Goal: Information Seeking & Learning: Learn about a topic

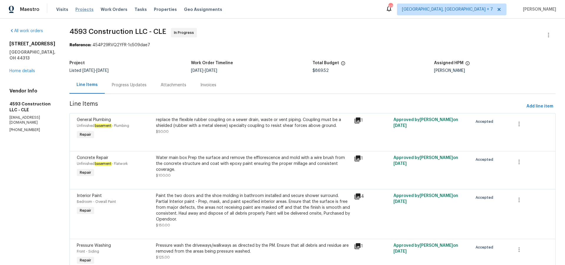
click at [76, 7] on span "Projects" at bounding box center [84, 9] width 18 height 6
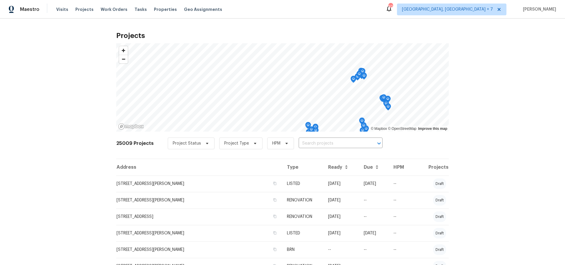
click at [326, 144] on input "text" at bounding box center [332, 143] width 67 height 9
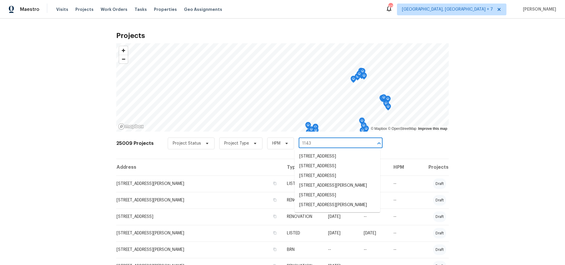
type input "1143 g"
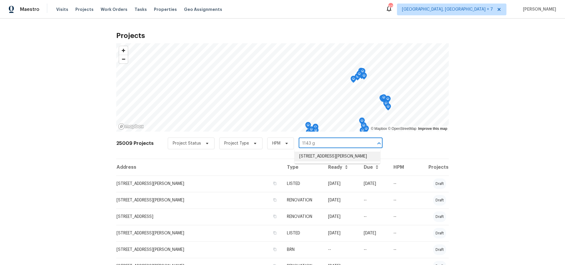
click at [338, 157] on li "[STREET_ADDRESS][PERSON_NAME]" at bounding box center [338, 157] width 86 height 10
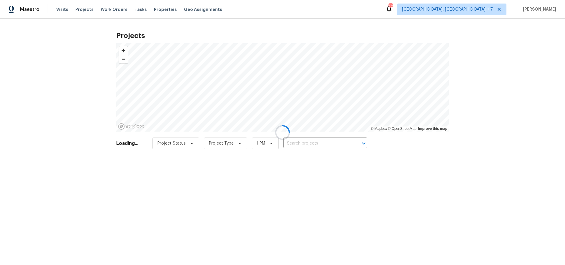
type input "[STREET_ADDRESS][PERSON_NAME]"
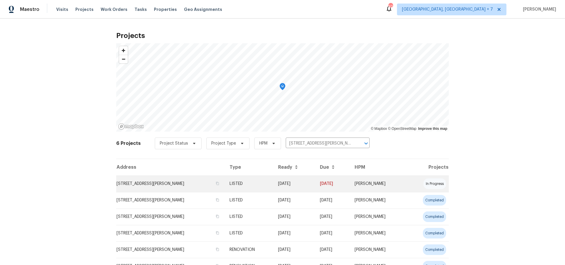
click at [188, 184] on td "[STREET_ADDRESS][PERSON_NAME]" at bounding box center [170, 183] width 109 height 16
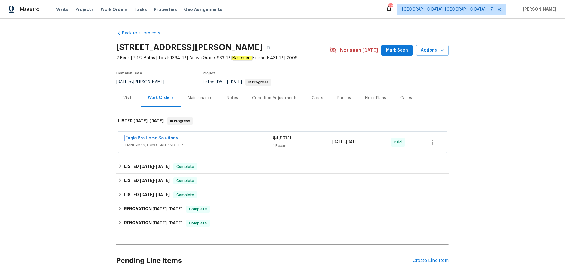
click at [154, 137] on link "Eagle Pro Home Solutions" at bounding box center [151, 138] width 53 height 4
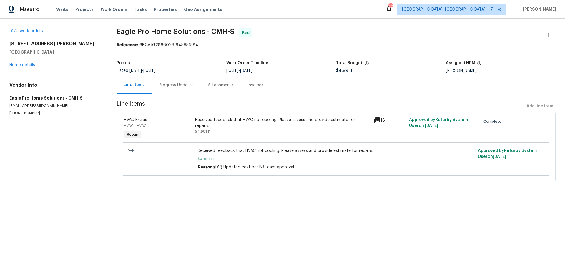
click at [164, 85] on div "Progress Updates" at bounding box center [176, 85] width 35 height 6
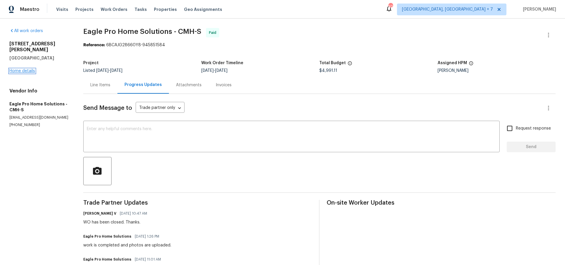
click at [29, 69] on link "Home details" at bounding box center [22, 71] width 26 height 4
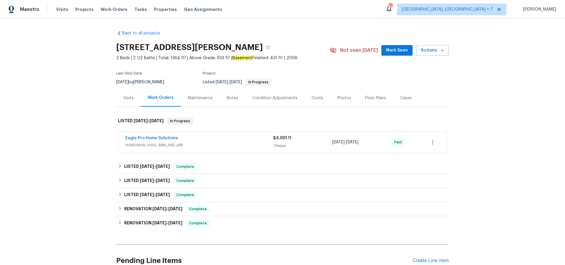
click at [126, 99] on div "Visits" at bounding box center [128, 98] width 10 height 6
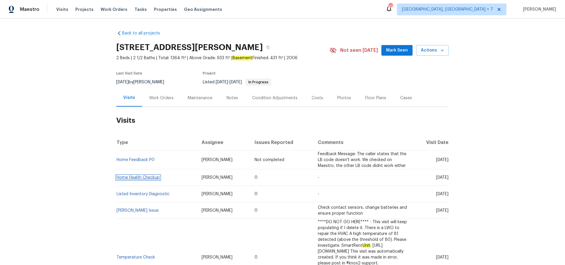
click at [136, 177] on link "Home Health Checkup" at bounding box center [138, 177] width 43 height 4
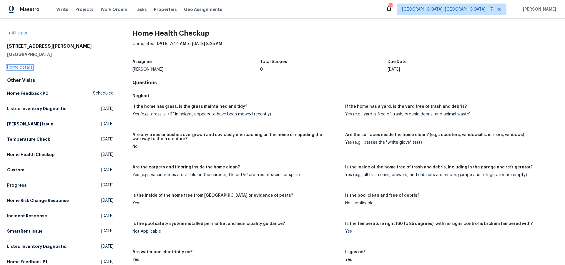
click at [23, 67] on link "Home details" at bounding box center [20, 67] width 26 height 4
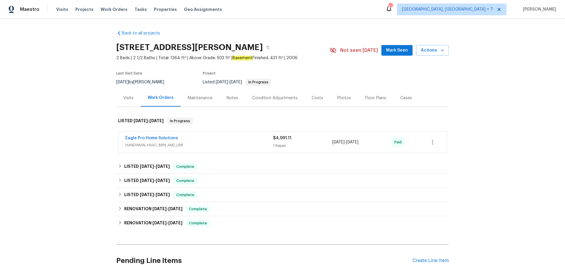
click at [122, 101] on div "Visits" at bounding box center [128, 97] width 24 height 17
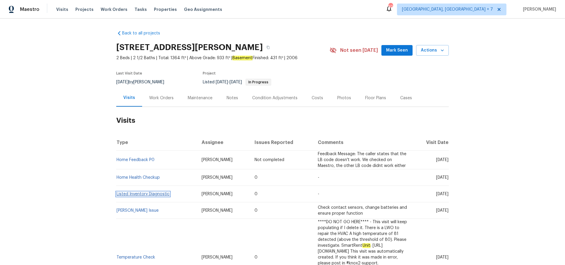
click at [139, 194] on link "Listed Inventory Diagnostic" at bounding box center [143, 194] width 53 height 4
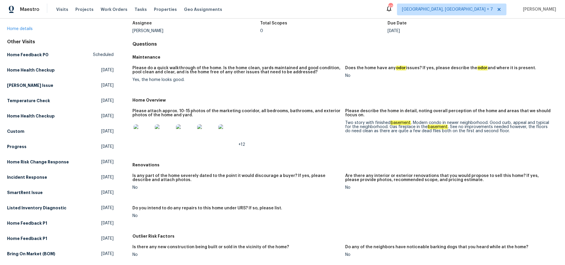
scroll to position [36, 0]
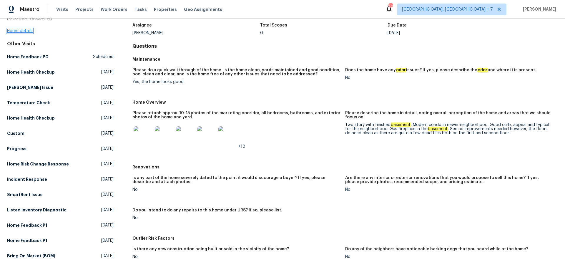
click at [23, 31] on link "Home details" at bounding box center [20, 31] width 26 height 4
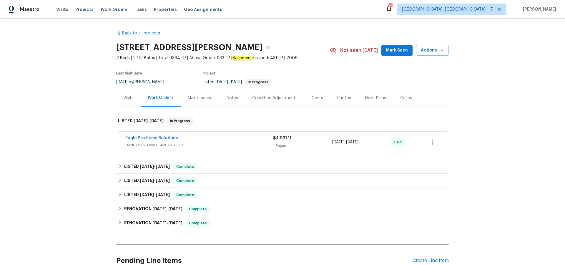
click at [228, 101] on div "Notes" at bounding box center [232, 98] width 11 height 6
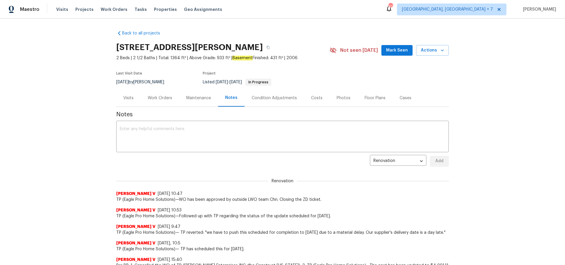
click at [131, 97] on div "Visits" at bounding box center [128, 98] width 10 height 6
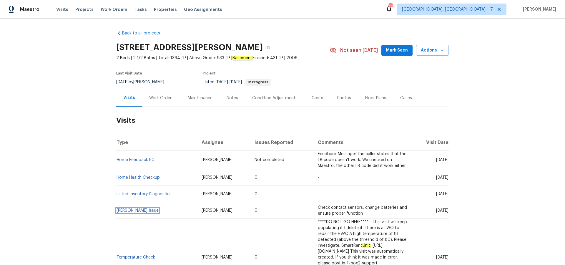
click at [125, 210] on link "[PERSON_NAME] Issue" at bounding box center [138, 210] width 42 height 4
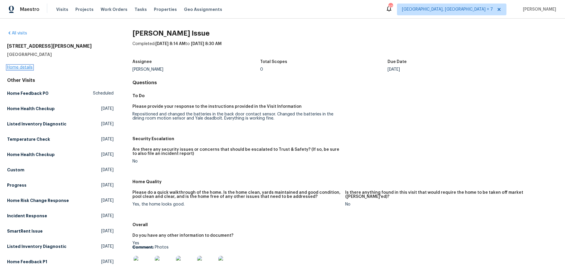
click at [23, 65] on link "Home details" at bounding box center [20, 67] width 26 height 4
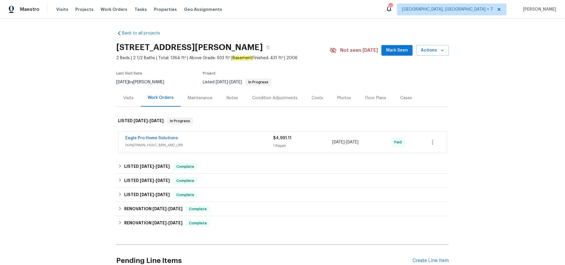
click at [127, 99] on div "Visits" at bounding box center [128, 98] width 10 height 6
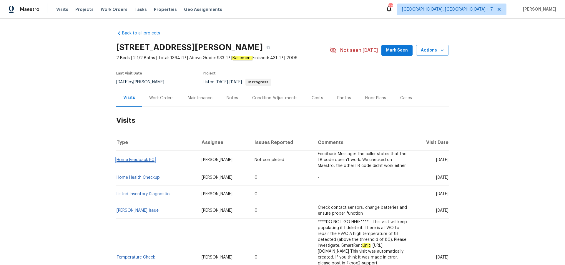
click at [131, 158] on link "Home Feedback P0" at bounding box center [136, 160] width 38 height 4
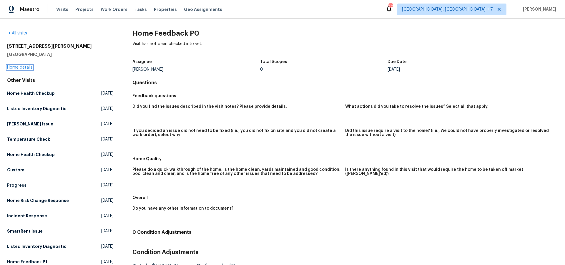
click at [21, 68] on link "Home details" at bounding box center [20, 67] width 26 height 4
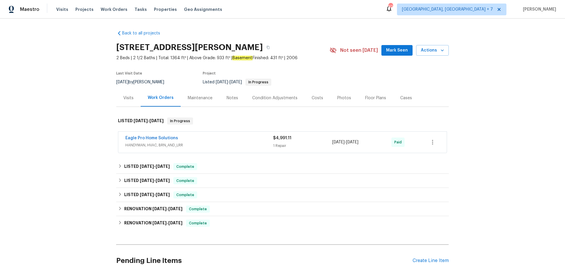
click at [408, 99] on div "Cases" at bounding box center [406, 98] width 12 height 6
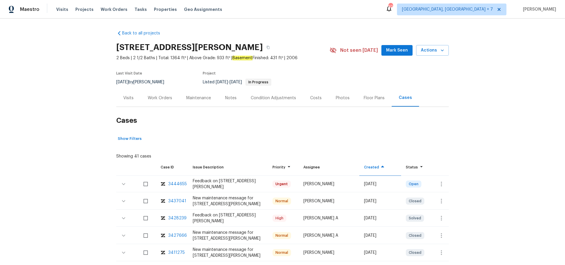
click at [180, 200] on div "3437041" at bounding box center [177, 201] width 18 height 6
click at [134, 98] on div "Visits" at bounding box center [128, 97] width 24 height 17
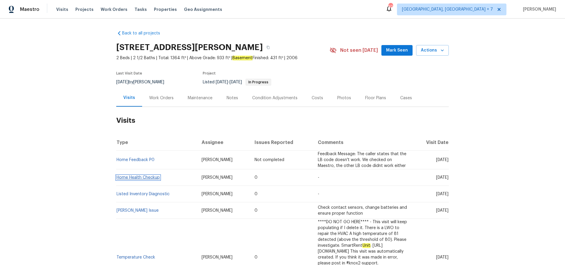
click at [131, 178] on link "Home Health Checkup" at bounding box center [138, 177] width 43 height 4
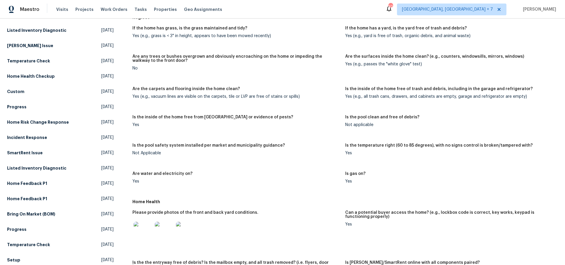
scroll to position [102, 0]
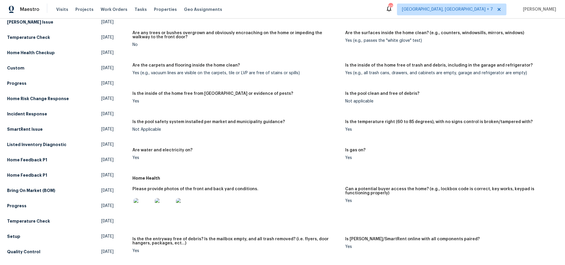
click at [145, 204] on img at bounding box center [143, 207] width 19 height 19
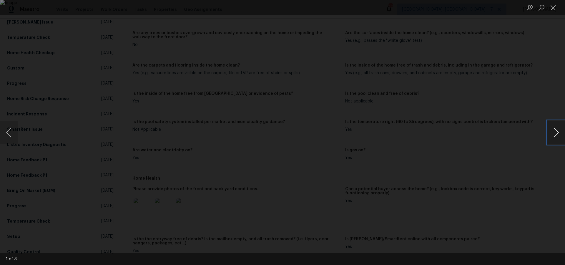
click at [558, 135] on button "Next image" at bounding box center [556, 133] width 18 height 24
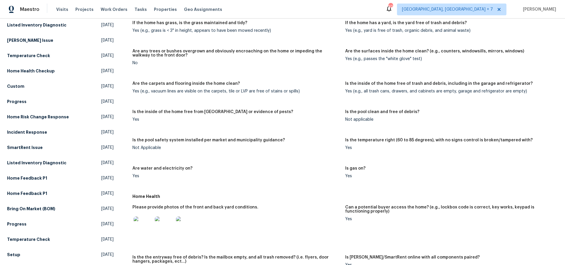
scroll to position [0, 0]
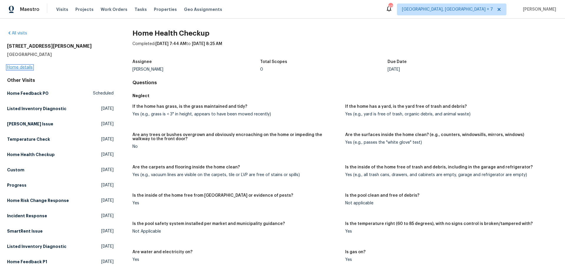
click at [25, 67] on link "Home details" at bounding box center [20, 67] width 26 height 4
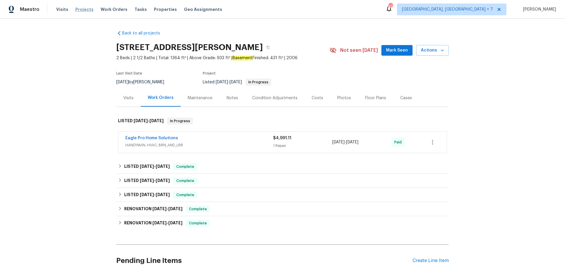
click at [76, 11] on span "Projects" at bounding box center [84, 9] width 18 height 6
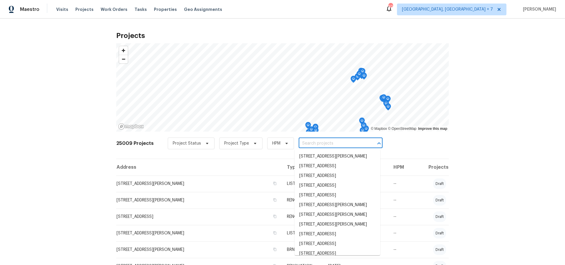
click at [316, 145] on input "text" at bounding box center [332, 143] width 67 height 9
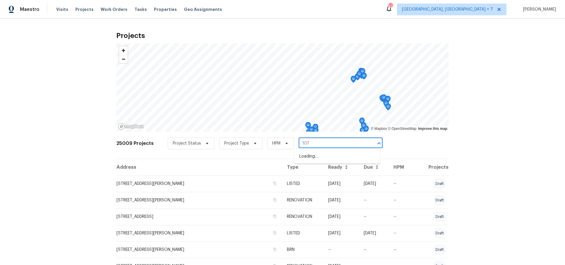
type input "1076"
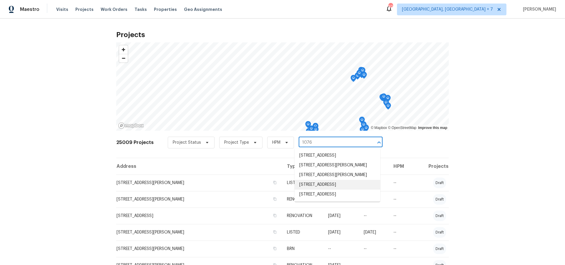
click at [314, 186] on li "[STREET_ADDRESS]" at bounding box center [338, 185] width 86 height 10
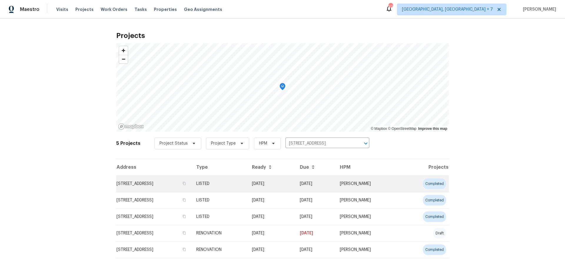
click at [155, 182] on td "[STREET_ADDRESS]" at bounding box center [153, 183] width 75 height 16
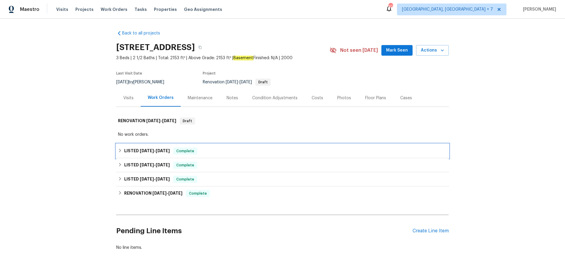
click at [155, 152] on span "[DATE] - [DATE]" at bounding box center [155, 151] width 30 height 4
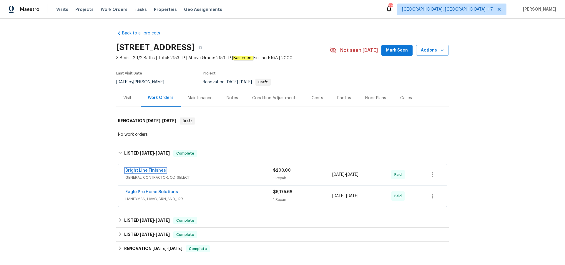
click at [155, 172] on link "Bright Line Finishes" at bounding box center [145, 170] width 41 height 4
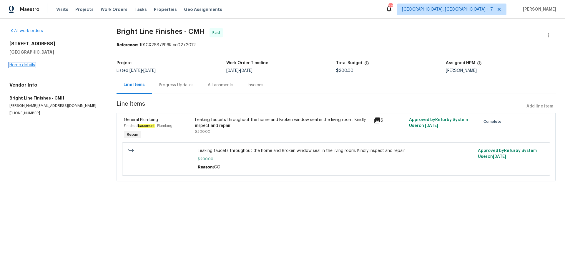
click at [25, 64] on link "Home details" at bounding box center [22, 65] width 26 height 4
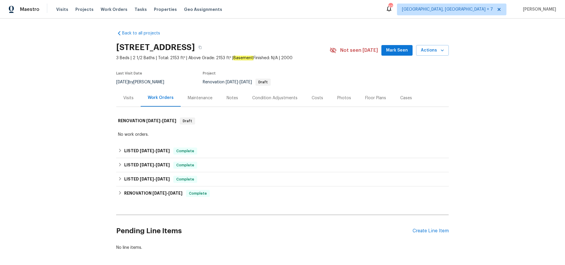
click at [129, 99] on div "Visits" at bounding box center [128, 98] width 10 height 6
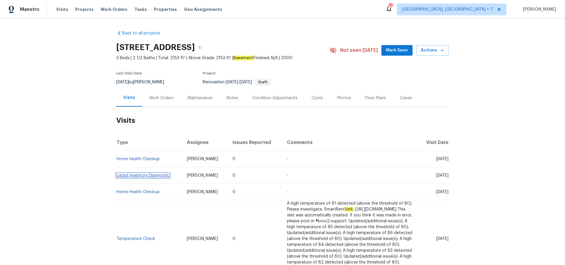
click at [147, 175] on link "Listed Inventory Diagnostic" at bounding box center [143, 175] width 53 height 4
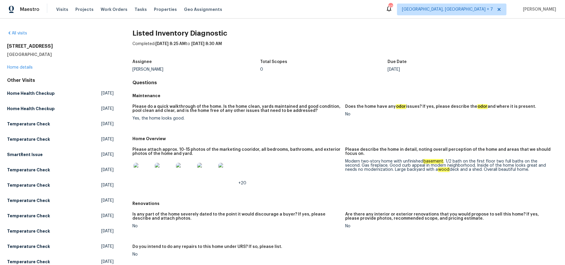
click at [147, 171] on img at bounding box center [143, 172] width 19 height 19
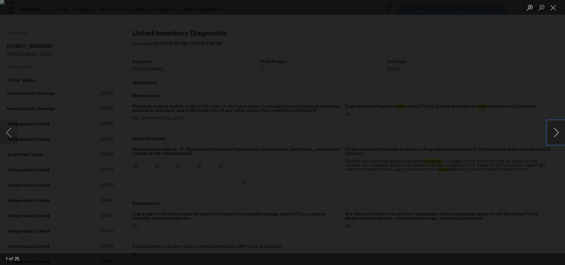
click at [554, 133] on button "Next image" at bounding box center [556, 133] width 18 height 24
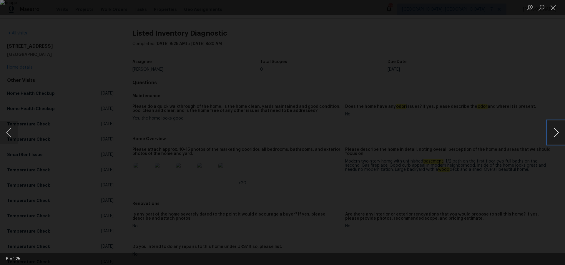
click at [554, 133] on button "Next image" at bounding box center [556, 133] width 18 height 24
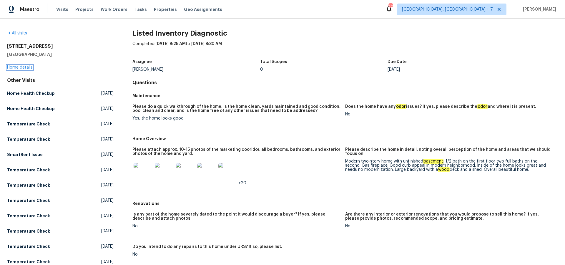
click at [25, 68] on link "Home details" at bounding box center [20, 67] width 26 height 4
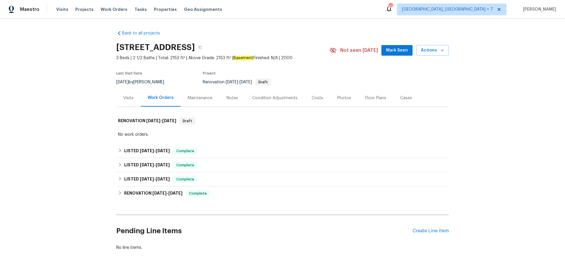
click at [202, 99] on div "Maintenance" at bounding box center [200, 98] width 25 height 6
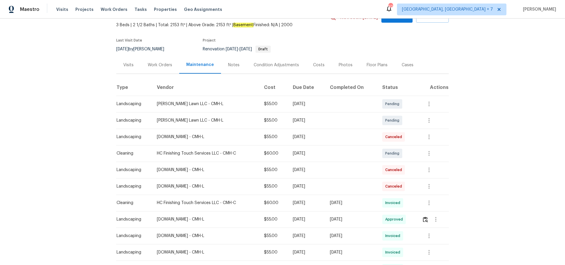
scroll to position [47, 0]
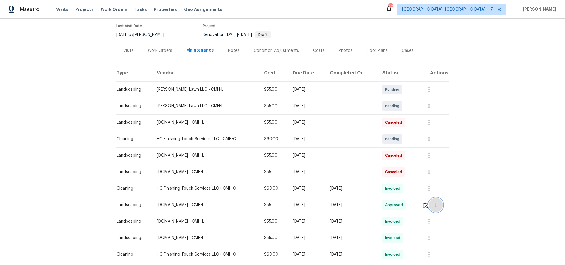
click at [436, 206] on icon "button" at bounding box center [435, 204] width 7 height 7
click at [438, 211] on li "View details" at bounding box center [451, 215] width 41 height 10
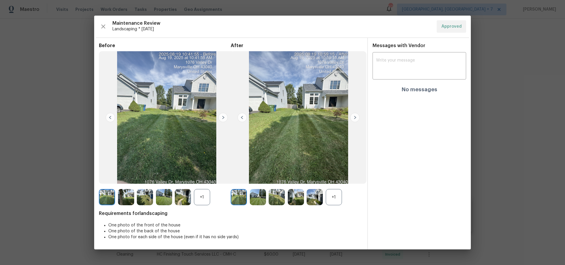
click at [240, 198] on img at bounding box center [239, 197] width 16 height 16
click at [355, 117] on img at bounding box center [354, 117] width 9 height 9
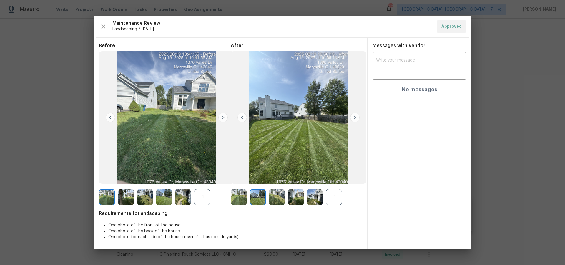
click at [355, 118] on img at bounding box center [354, 117] width 9 height 9
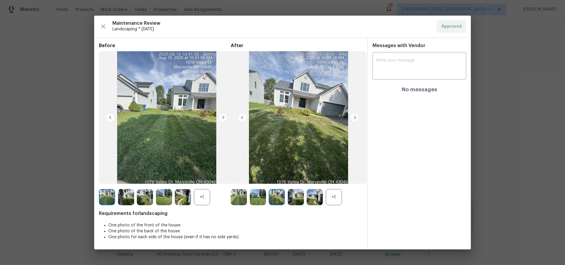
click at [355, 118] on img at bounding box center [354, 117] width 9 height 9
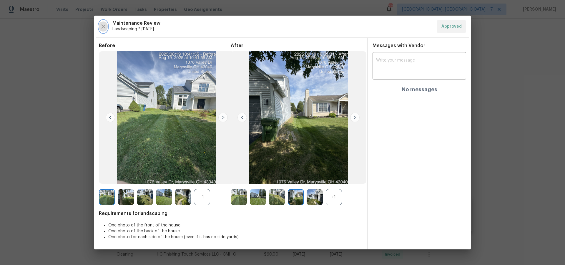
click at [106, 26] on icon "button" at bounding box center [103, 26] width 7 height 7
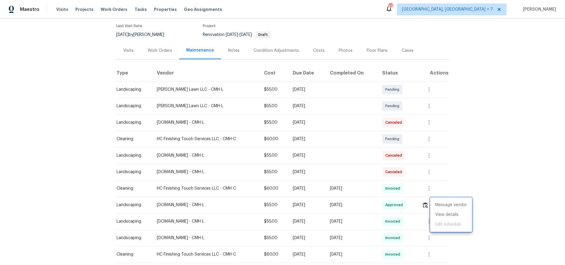
click at [135, 50] on div at bounding box center [282, 132] width 565 height 265
click at [436, 206] on icon "button" at bounding box center [435, 204] width 1 height 5
click at [445, 215] on li "View details" at bounding box center [451, 215] width 41 height 10
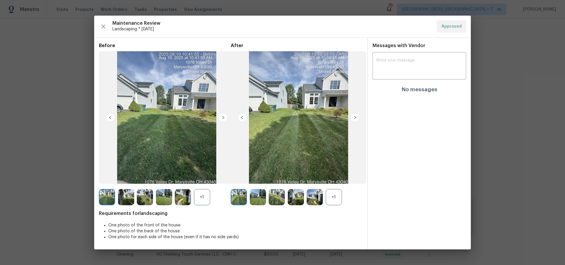
click at [329, 114] on img at bounding box center [299, 117] width 136 height 132
click at [274, 196] on img at bounding box center [277, 197] width 16 height 16
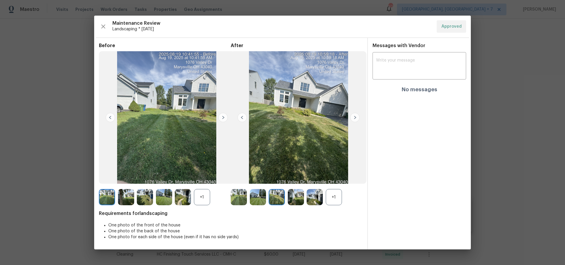
click at [294, 196] on img at bounding box center [296, 197] width 16 height 16
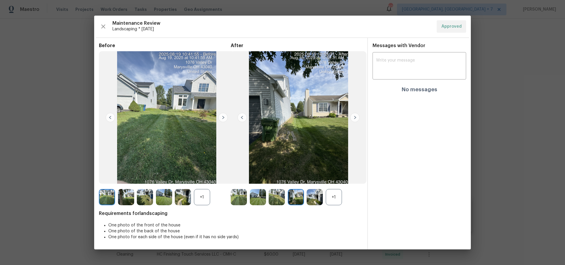
click at [319, 197] on img at bounding box center [315, 197] width 16 height 16
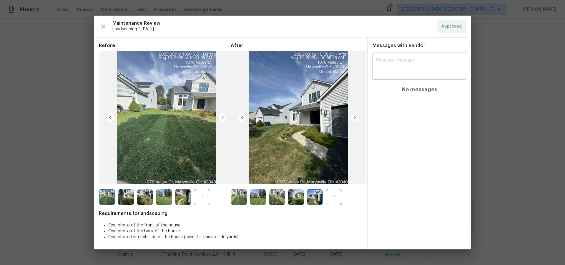
click at [332, 197] on div "+1" at bounding box center [334, 197] width 16 height 16
click at [335, 196] on img at bounding box center [334, 197] width 16 height 16
click at [278, 194] on img at bounding box center [277, 197] width 16 height 16
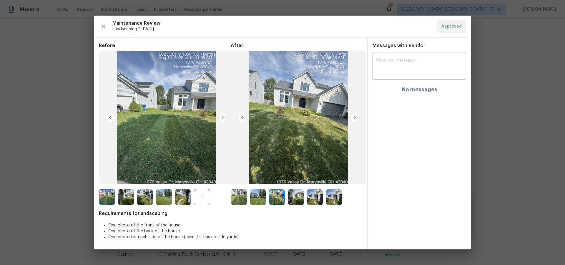
click at [309, 196] on img at bounding box center [315, 197] width 16 height 16
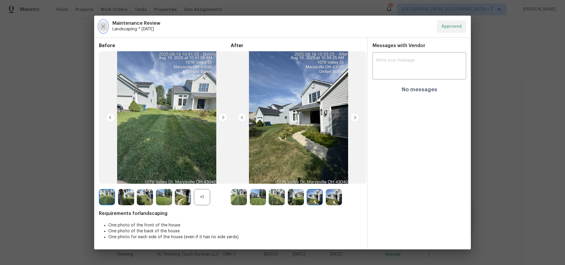
click at [100, 26] on icon "button" at bounding box center [103, 26] width 7 height 7
